Goal: Information Seeking & Learning: Learn about a topic

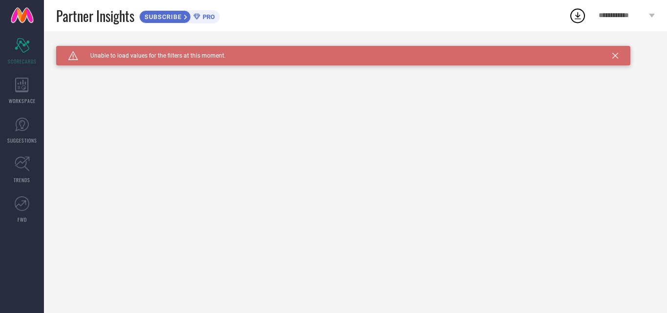
click at [617, 57] on icon at bounding box center [615, 56] width 6 height 6
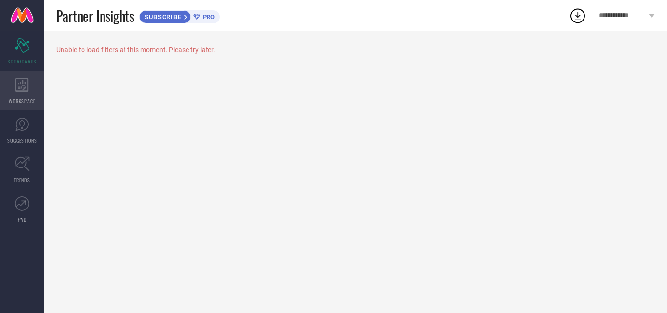
click at [22, 95] on div "WORKSPACE" at bounding box center [22, 90] width 44 height 39
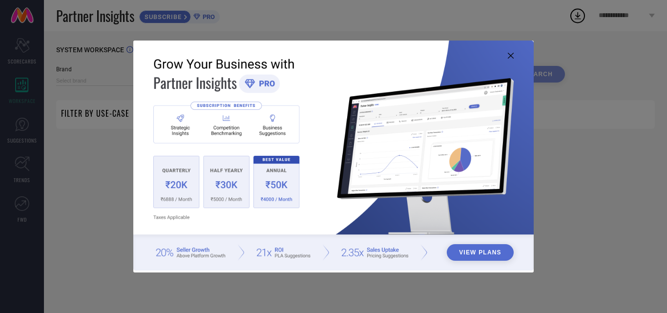
type input "1 STOP FASHION"
type input "All"
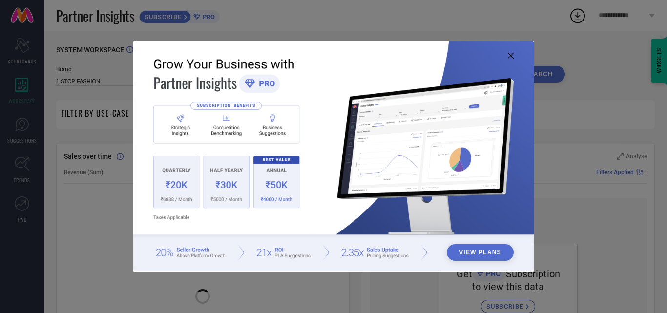
click at [510, 54] on icon at bounding box center [511, 56] width 6 height 6
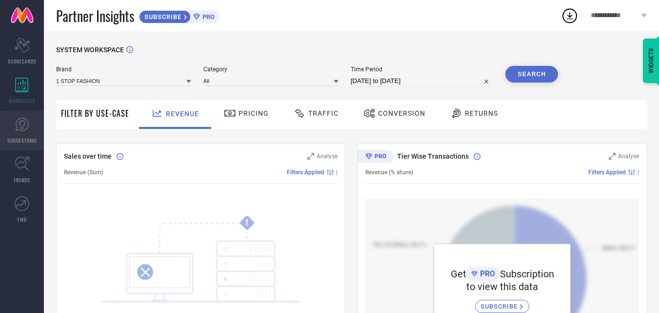
click at [24, 138] on span "SUGGESTIONS" at bounding box center [22, 140] width 30 height 7
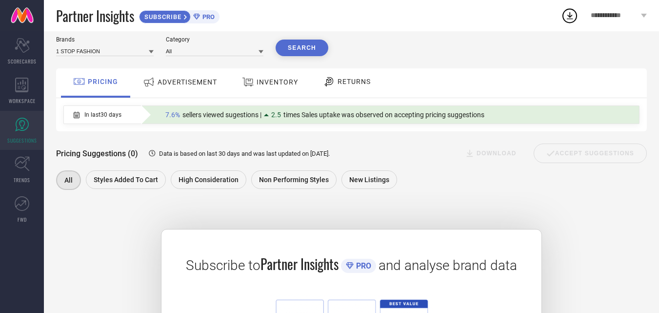
scroll to position [13, 0]
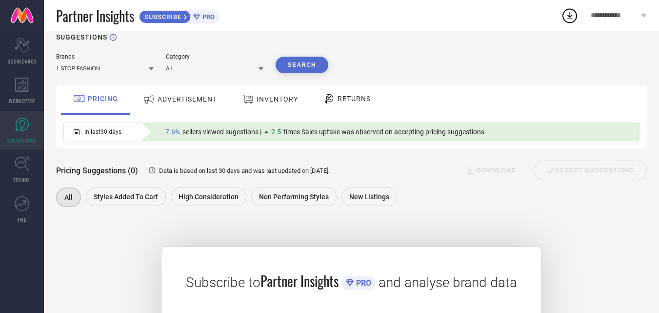
click at [174, 104] on div "ADVERTISEMENT" at bounding box center [180, 99] width 79 height 18
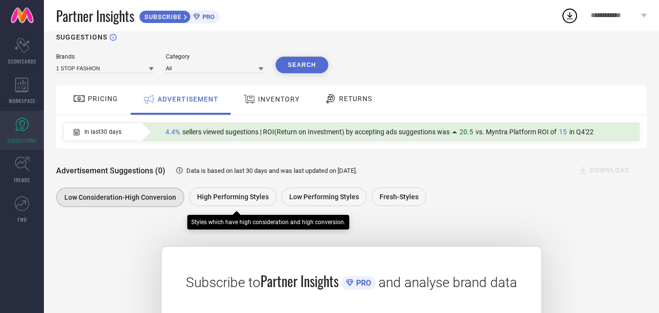
click at [219, 199] on span "High Performing Styles" at bounding box center [233, 197] width 72 height 8
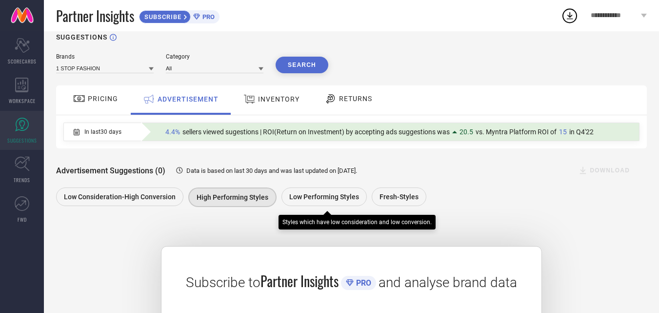
click at [294, 197] on span "Low Performing Styles" at bounding box center [324, 197] width 70 height 8
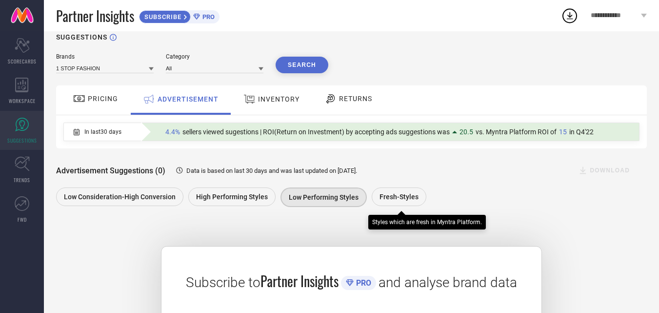
click at [396, 201] on span "Fresh-Styles" at bounding box center [399, 197] width 39 height 8
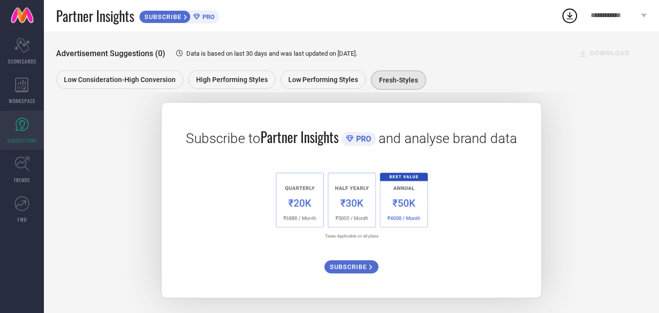
scroll to position [0, 0]
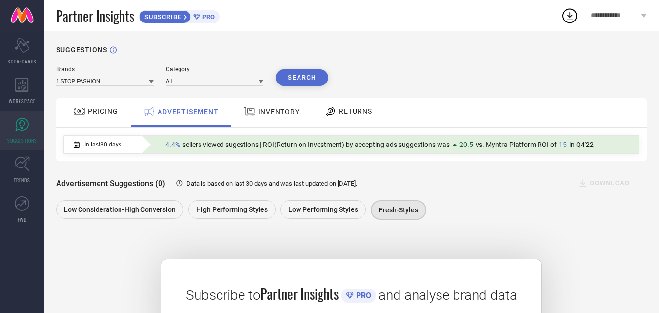
click at [346, 115] on span "RETURNS" at bounding box center [355, 111] width 33 height 8
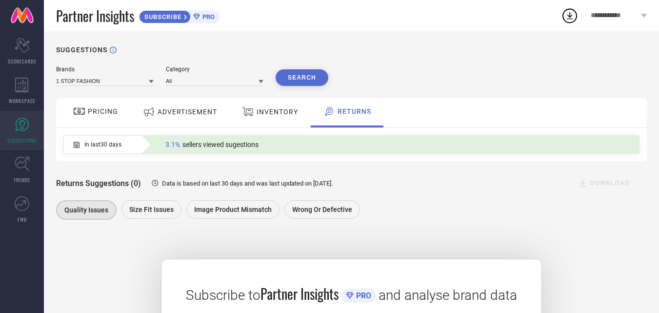
click at [202, 120] on div "ADVERTISEMENT" at bounding box center [180, 112] width 79 height 18
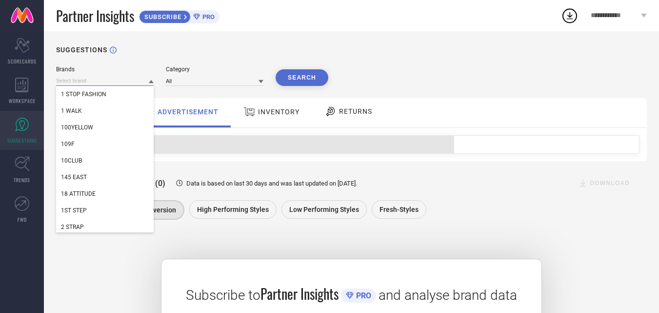
click at [130, 79] on input at bounding box center [105, 81] width 98 height 10
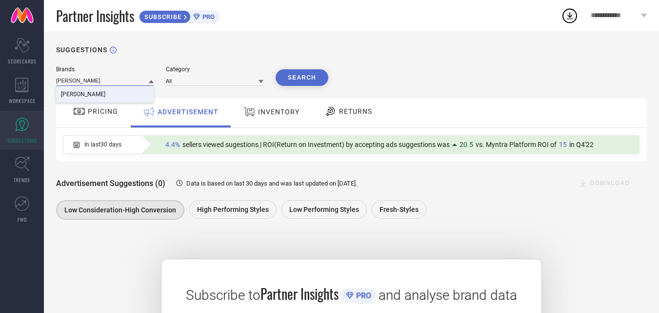
type input "[PERSON_NAME]"
click at [93, 97] on span "[PERSON_NAME]" at bounding box center [83, 94] width 44 height 7
click at [260, 81] on icon at bounding box center [261, 81] width 5 height 3
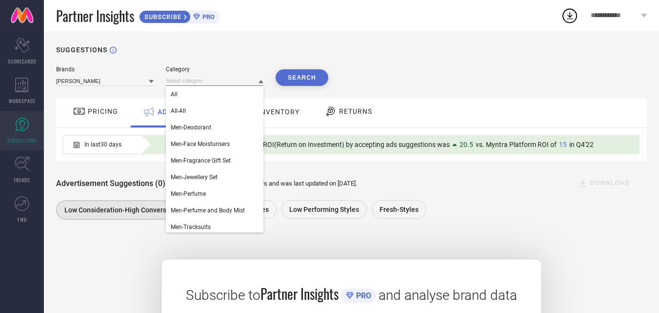
click at [214, 85] on input at bounding box center [215, 81] width 98 height 10
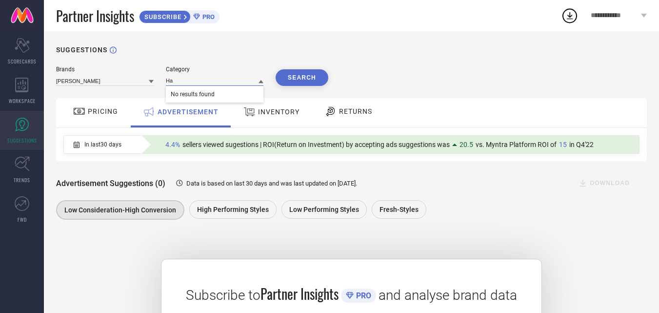
type input "H"
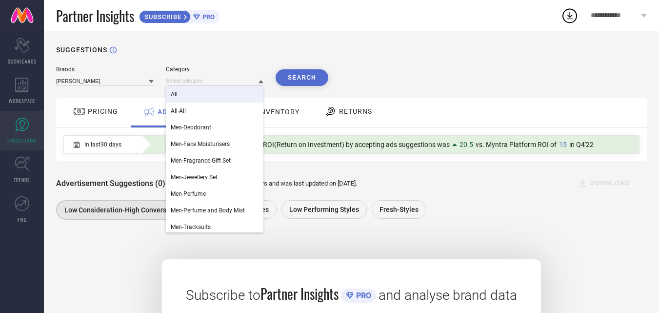
click at [210, 96] on div "All" at bounding box center [215, 94] width 98 height 17
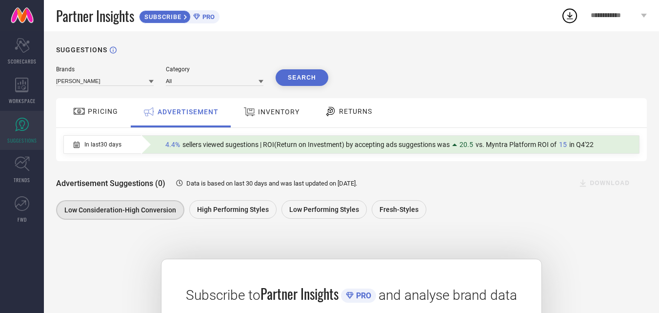
click at [301, 78] on button "Search" at bounding box center [302, 77] width 53 height 17
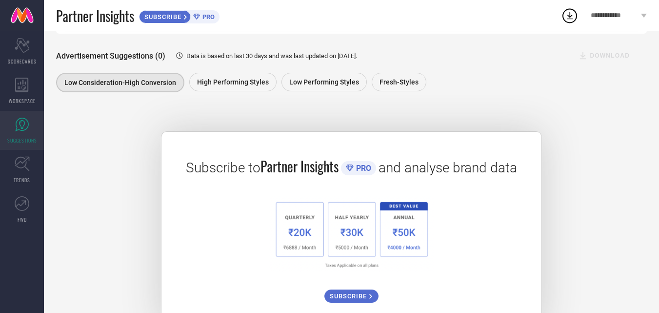
scroll to position [110, 0]
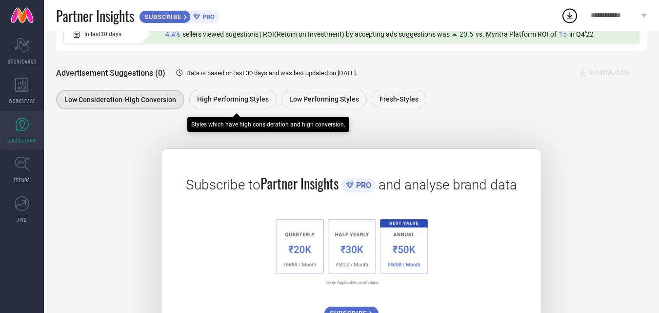
click at [230, 108] on div "High Performing Styles" at bounding box center [232, 99] width 87 height 19
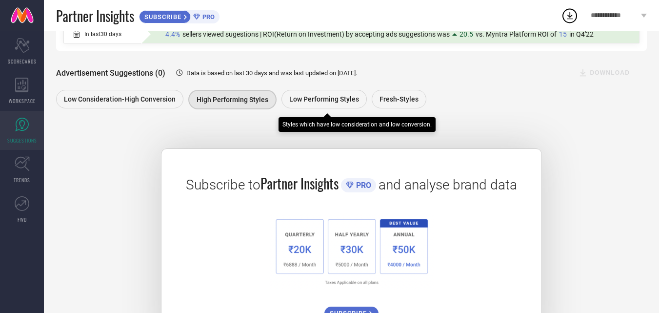
click at [316, 108] on div "Low Performing Styles" at bounding box center [324, 99] width 85 height 19
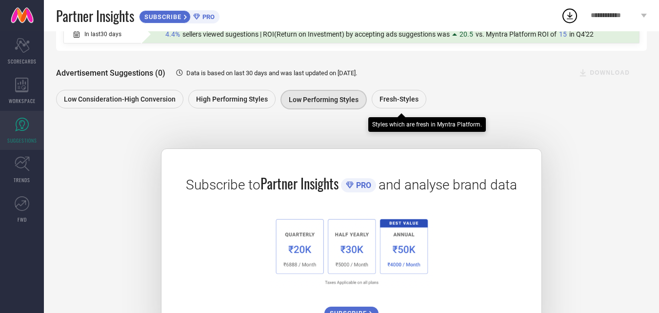
click at [401, 106] on div "Fresh-Styles" at bounding box center [399, 99] width 55 height 19
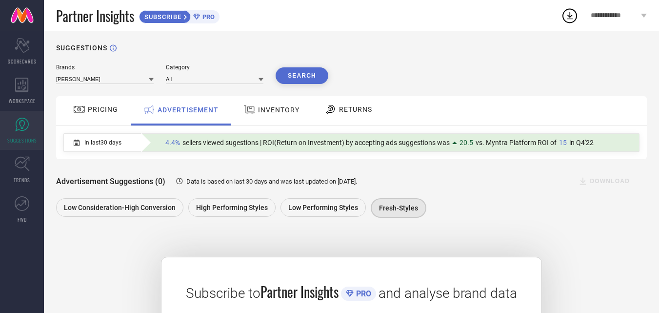
scroll to position [0, 0]
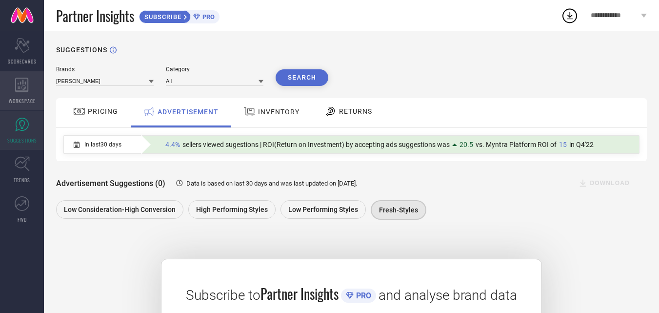
click at [19, 99] on span "WORKSPACE" at bounding box center [22, 100] width 27 height 7
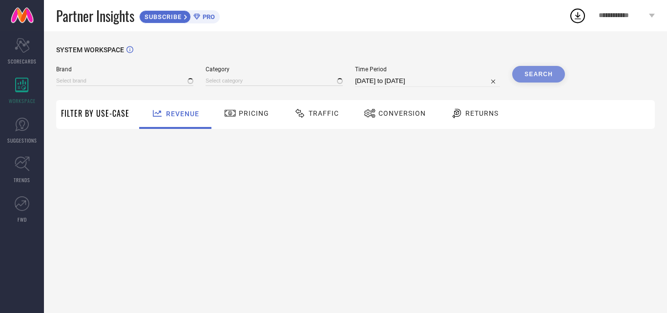
type input "1 STOP FASHION"
type input "All"
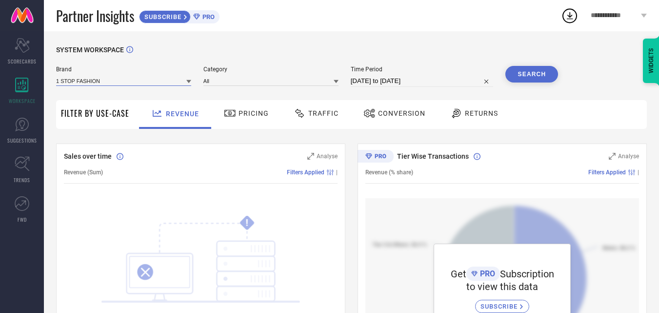
click at [179, 78] on input at bounding box center [123, 81] width 135 height 10
type input "PAco"
click at [98, 96] on span "[PERSON_NAME]" at bounding box center [83, 94] width 44 height 7
click at [234, 82] on input at bounding box center [271, 81] width 135 height 10
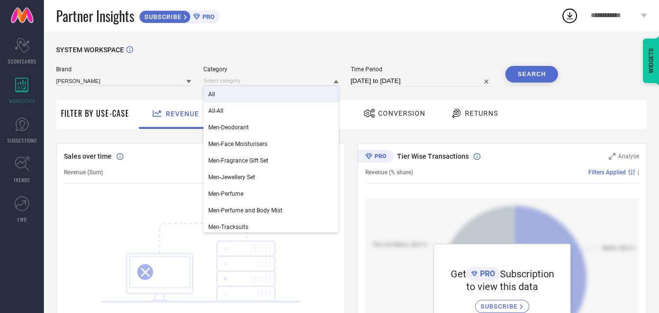
click at [229, 93] on div "All" at bounding box center [271, 94] width 135 height 17
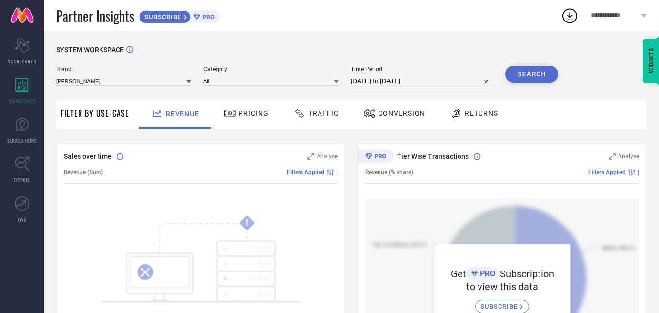
click at [524, 76] on button "Search" at bounding box center [532, 74] width 53 height 17
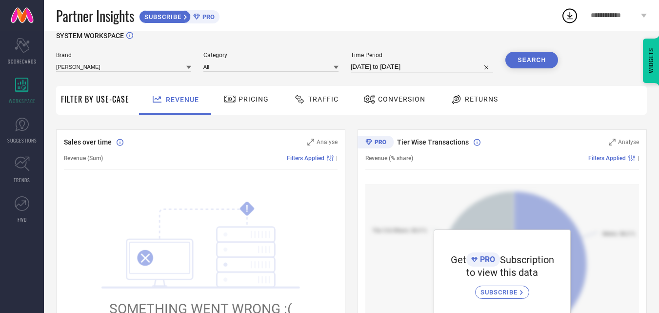
scroll to position [4, 0]
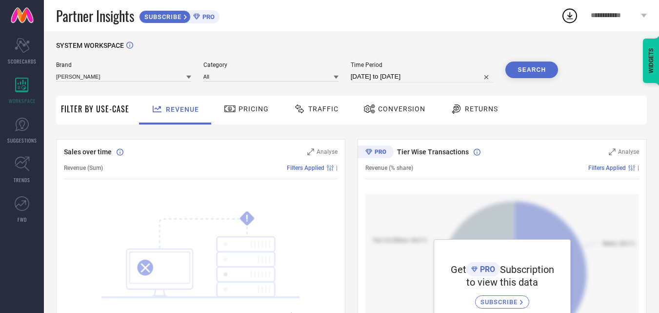
click at [241, 105] on span "Pricing" at bounding box center [254, 109] width 30 height 8
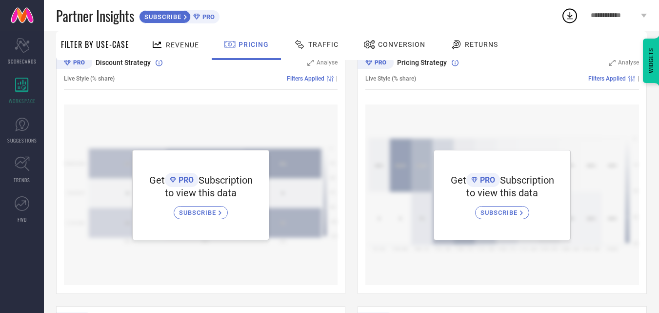
scroll to position [98, 0]
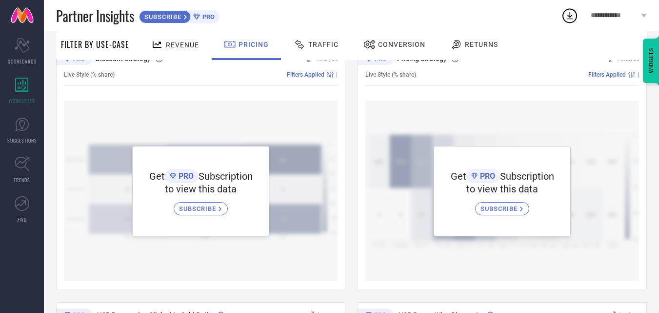
click at [325, 49] on div "Traffic" at bounding box center [316, 44] width 50 height 17
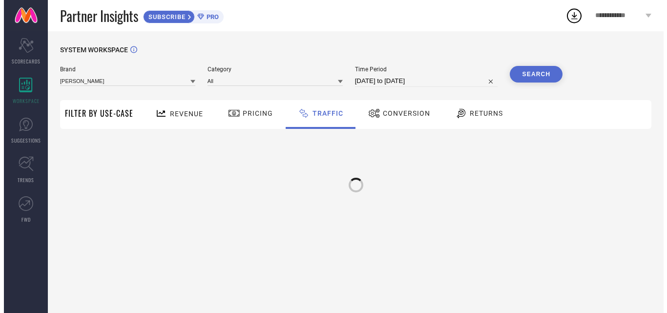
scroll to position [0, 0]
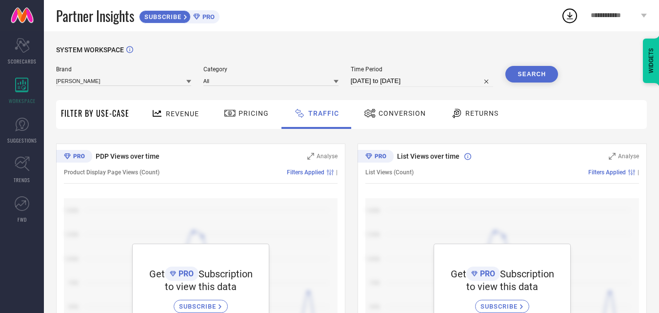
click at [395, 116] on span "Conversion" at bounding box center [402, 113] width 47 height 8
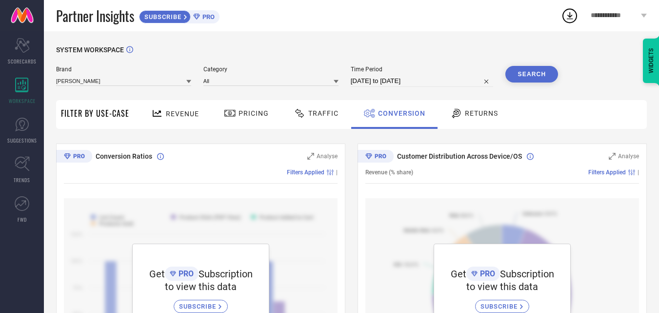
click at [467, 117] on span "Returns" at bounding box center [481, 113] width 33 height 8
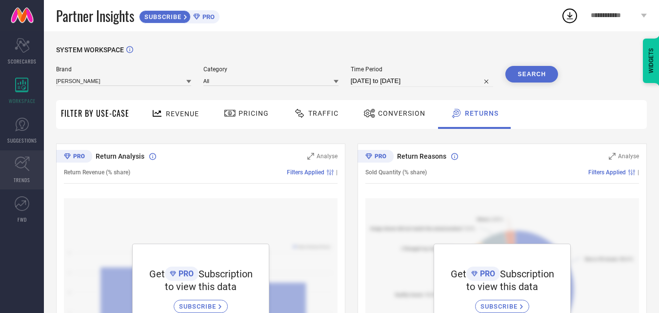
click at [11, 167] on link "TRENDS" at bounding box center [22, 169] width 44 height 39
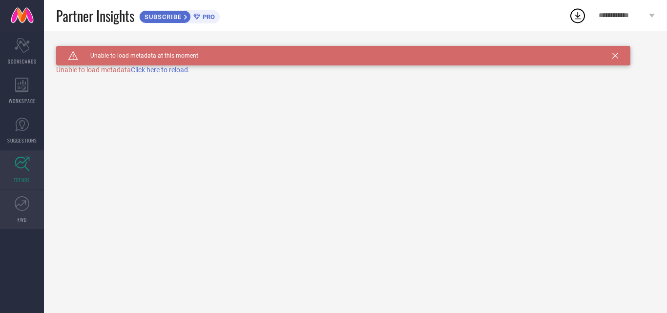
click at [22, 213] on link "FWD" at bounding box center [22, 209] width 44 height 39
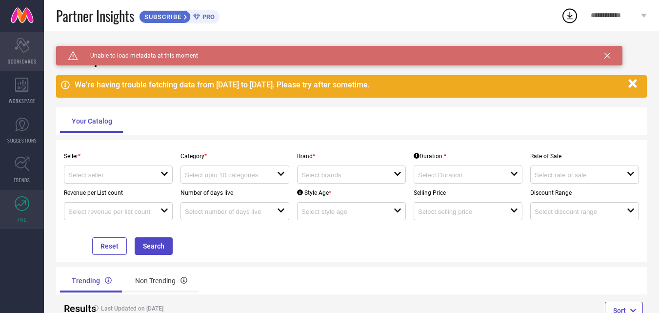
click at [25, 55] on div "Scorecard SCORECARDS" at bounding box center [22, 51] width 44 height 39
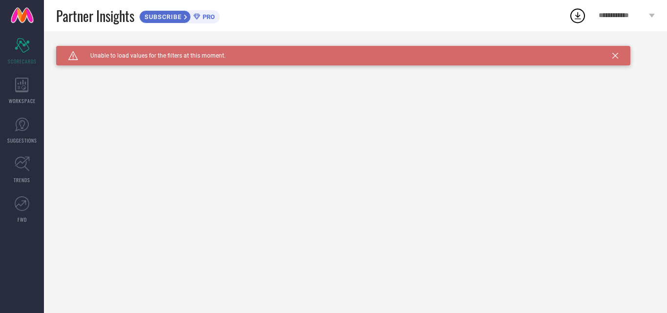
click at [616, 57] on icon at bounding box center [615, 56] width 6 height 6
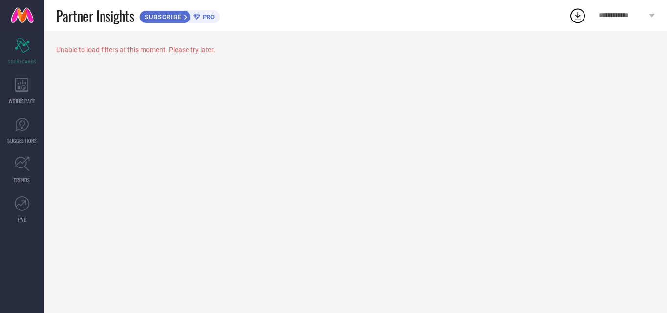
click at [650, 18] on div "**********" at bounding box center [626, 15] width 81 height 31
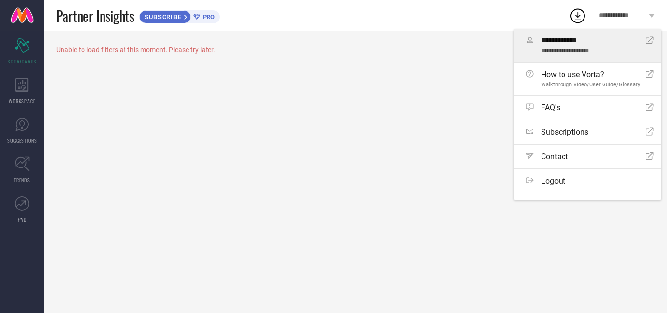
click at [599, 42] on span "**********" at bounding box center [589, 40] width 97 height 9
